Goal: Information Seeking & Learning: Learn about a topic

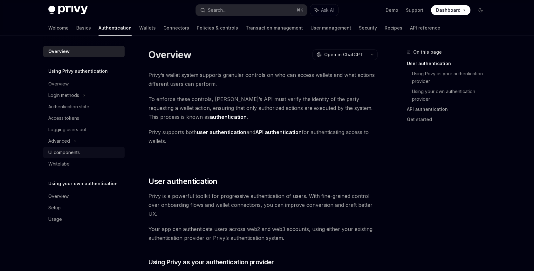
click at [75, 152] on div "UI components" at bounding box center [63, 153] width 31 height 8
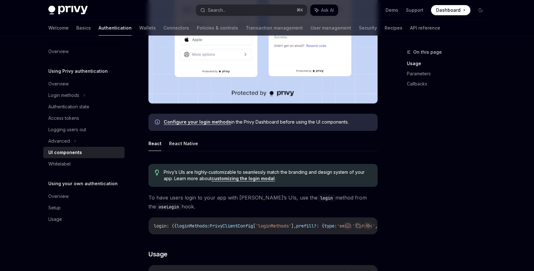
scroll to position [229, 0]
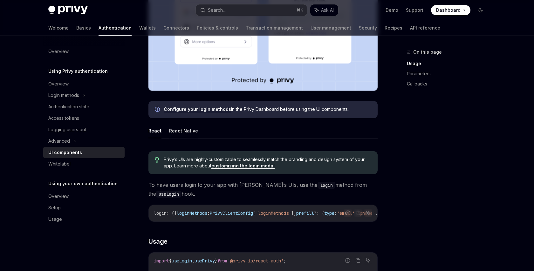
click at [184, 135] on button "React Native" at bounding box center [183, 130] width 29 height 15
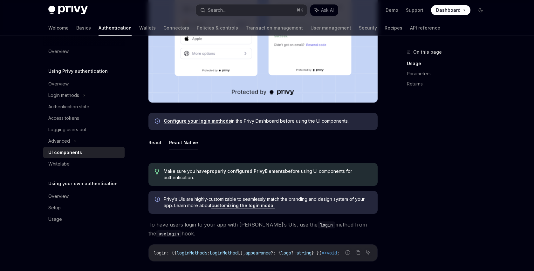
scroll to position [226, 0]
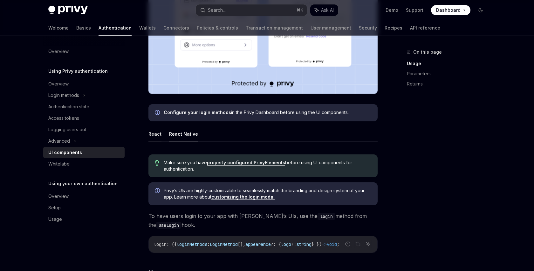
click at [154, 130] on button "React" at bounding box center [154, 133] width 13 height 15
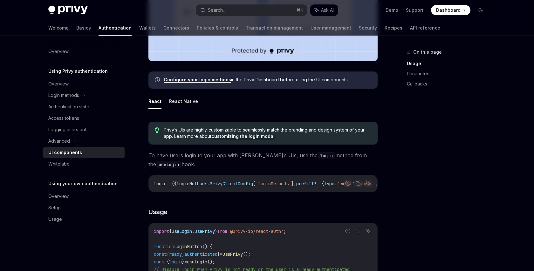
scroll to position [243, 0]
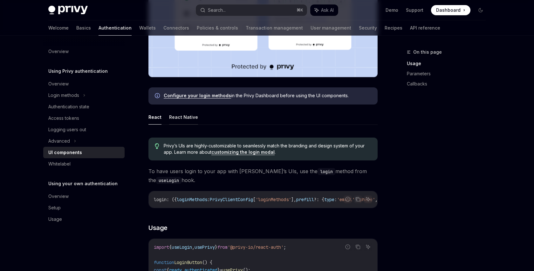
click at [174, 117] on button "React Native" at bounding box center [183, 117] width 29 height 15
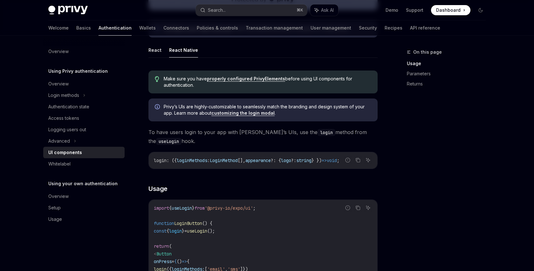
scroll to position [318, 0]
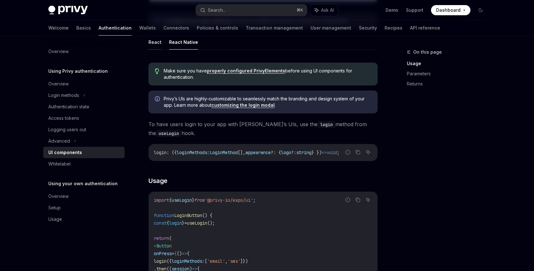
click at [154, 44] on button "React" at bounding box center [154, 42] width 13 height 15
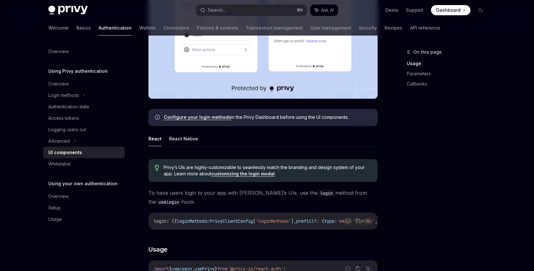
scroll to position [210, 0]
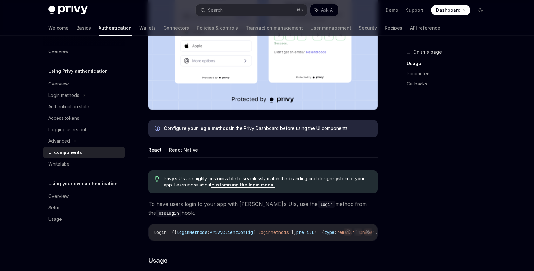
click at [177, 146] on button "React Native" at bounding box center [183, 149] width 29 height 15
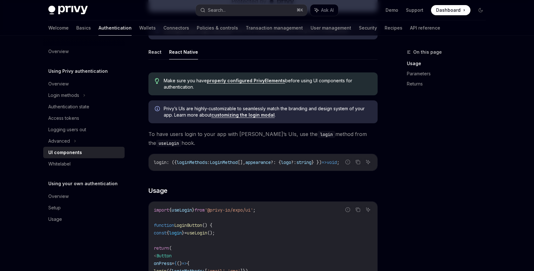
scroll to position [278, 0]
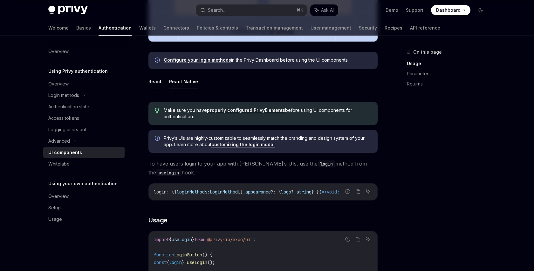
click at [148, 81] on button "React" at bounding box center [154, 81] width 13 height 15
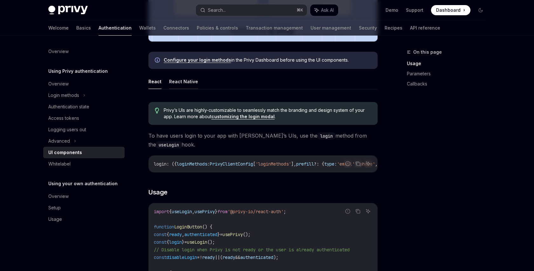
click at [177, 84] on button "React Native" at bounding box center [183, 81] width 29 height 15
type textarea "*"
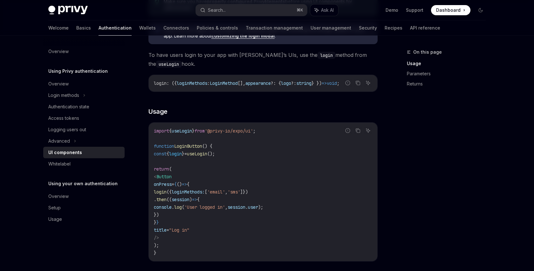
scroll to position [345, 0]
